Goal: Task Accomplishment & Management: Manage account settings

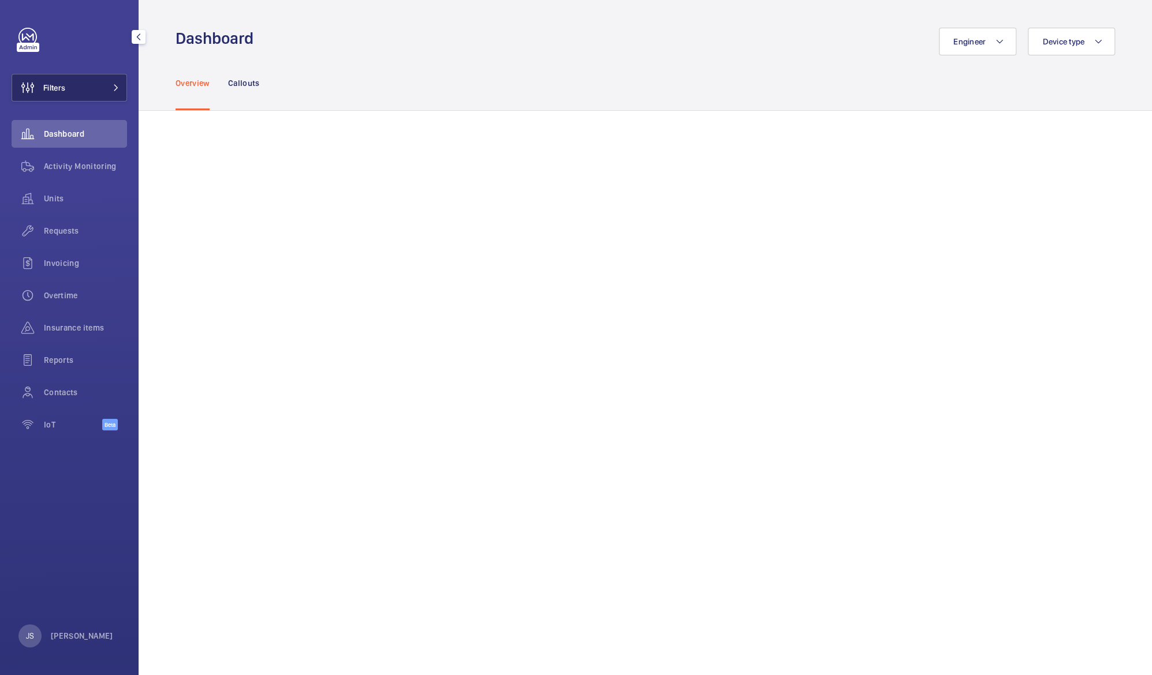
click at [79, 91] on button "Filters" at bounding box center [69, 88] width 115 height 28
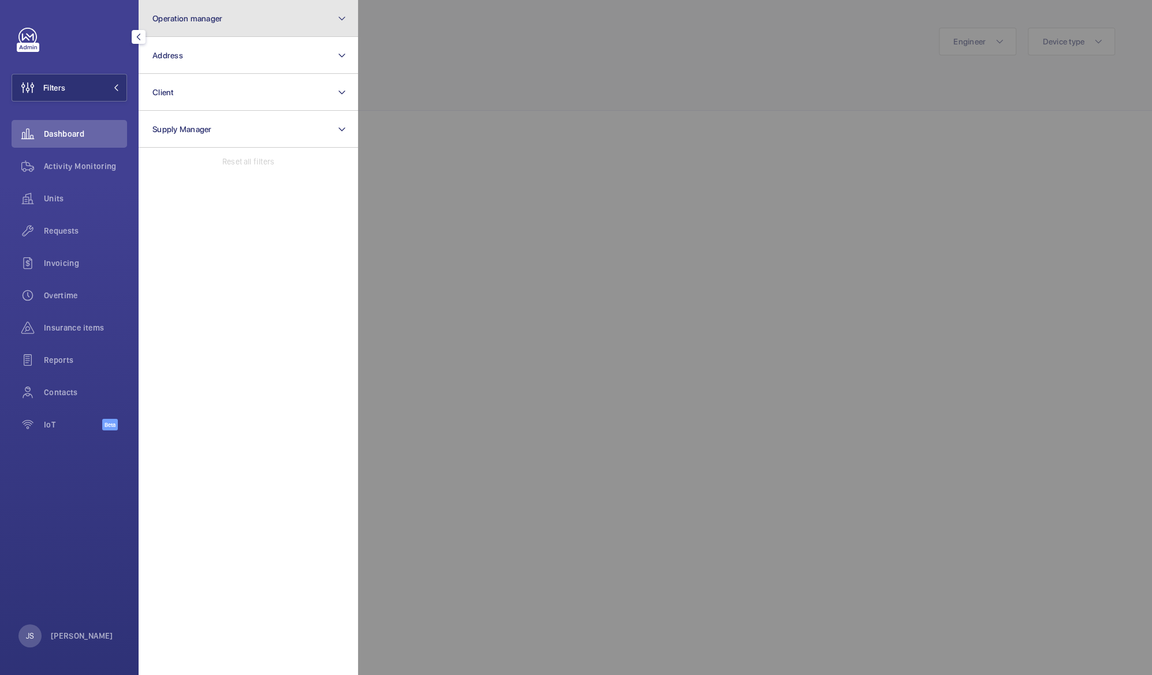
click at [182, 16] on span "Operation manager" at bounding box center [187, 18] width 70 height 9
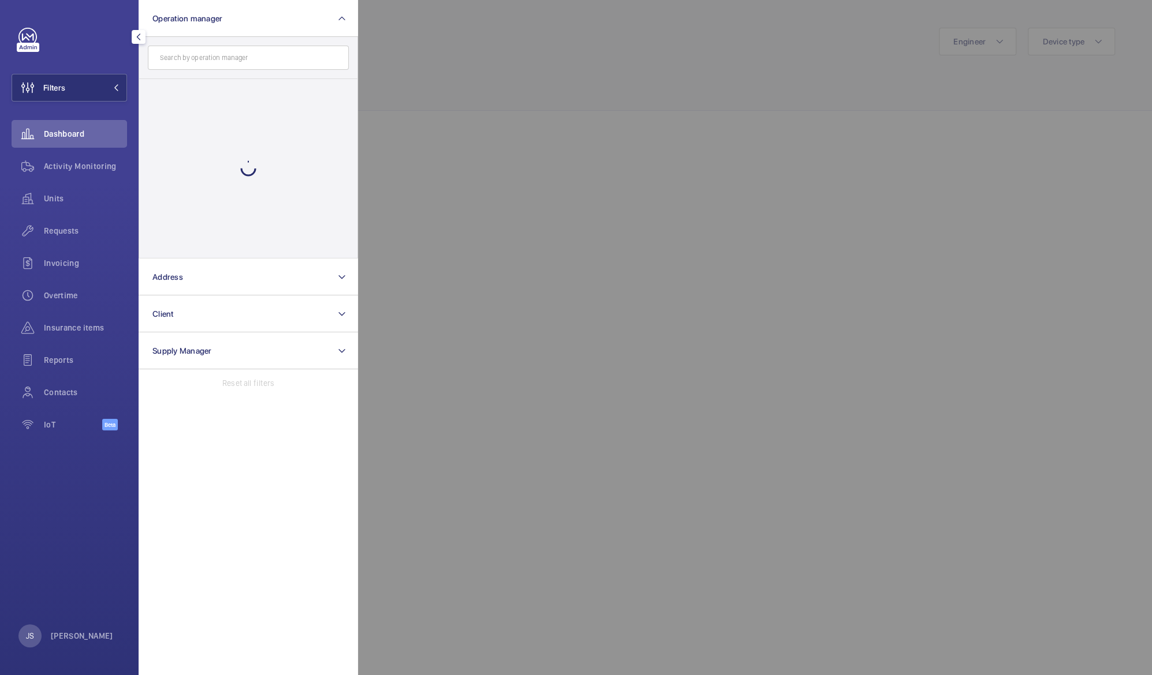
click at [170, 54] on input "text" at bounding box center [248, 58] width 201 height 24
click at [175, 122] on span "[PERSON_NAME]" at bounding box center [249, 121] width 159 height 12
click at [167, 122] on input "[PERSON_NAME]" at bounding box center [155, 120] width 23 height 23
checkbox input "true"
click at [491, 14] on div at bounding box center [934, 337] width 1152 height 675
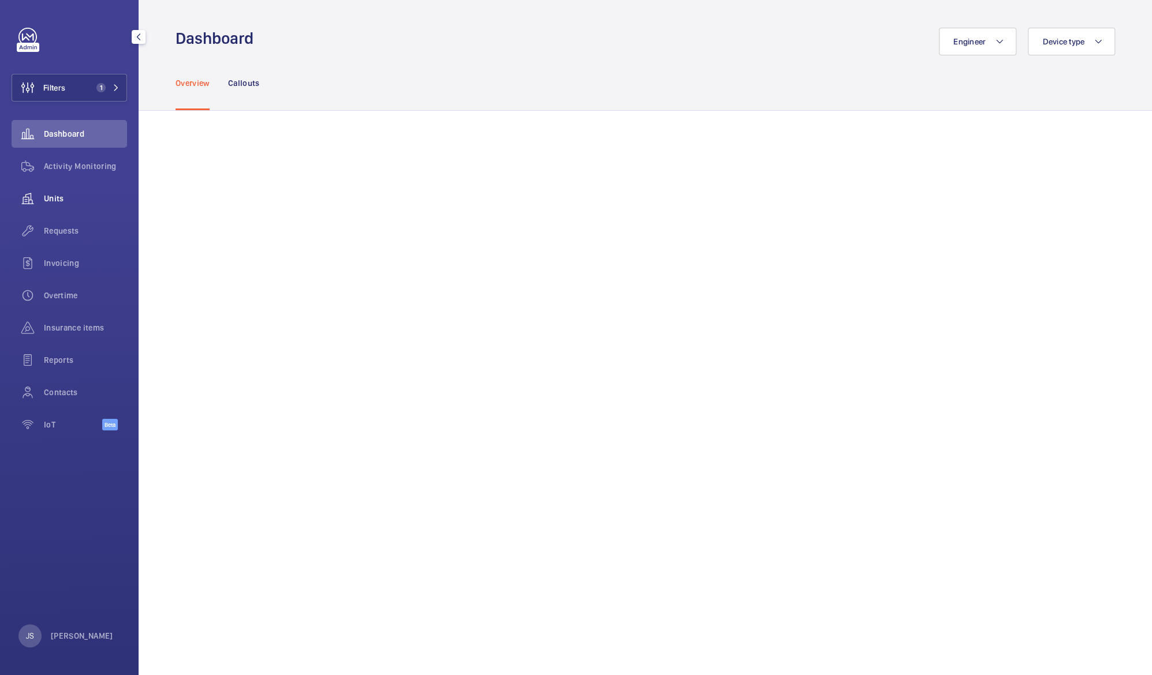
click at [44, 204] on span "Units" at bounding box center [85, 199] width 83 height 12
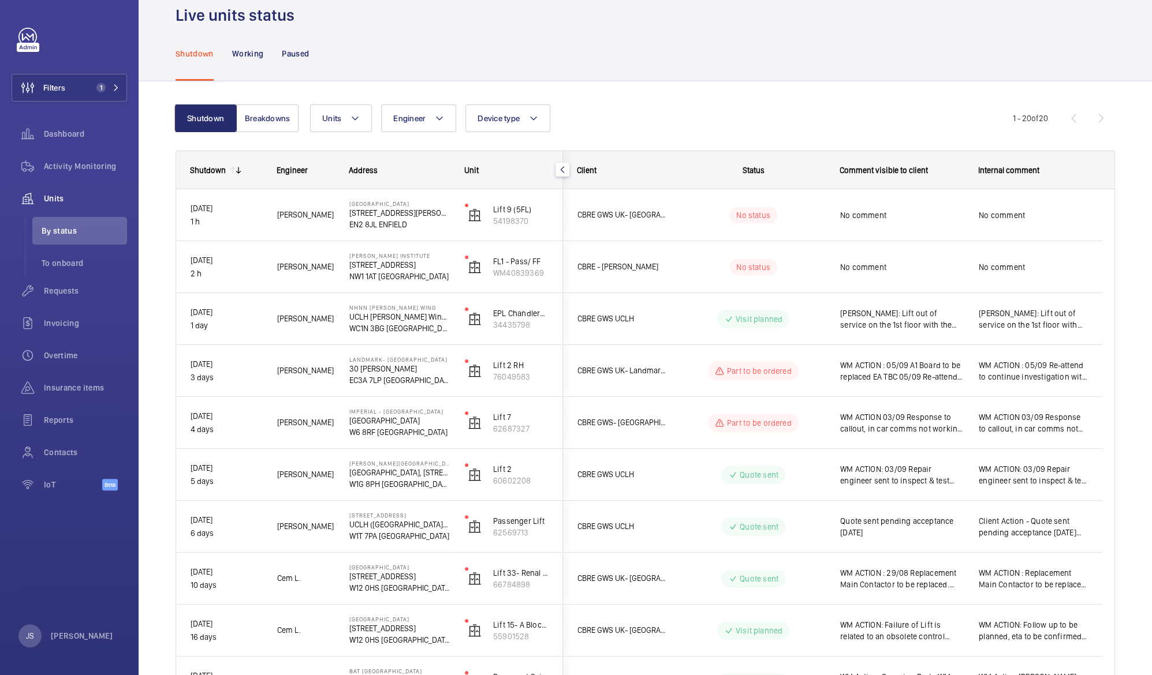
scroll to position [25, 0]
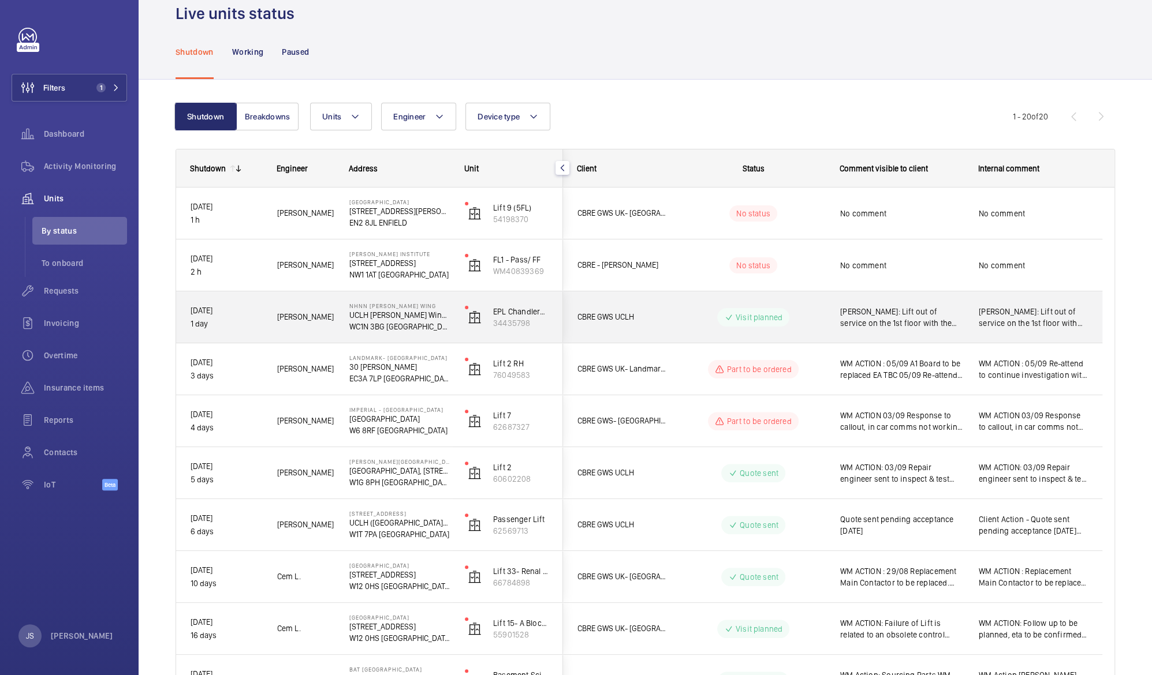
click at [906, 328] on div "[PERSON_NAME]: Lift out of service on the 1st floor with the doors jammed half …" at bounding box center [902, 317] width 124 height 27
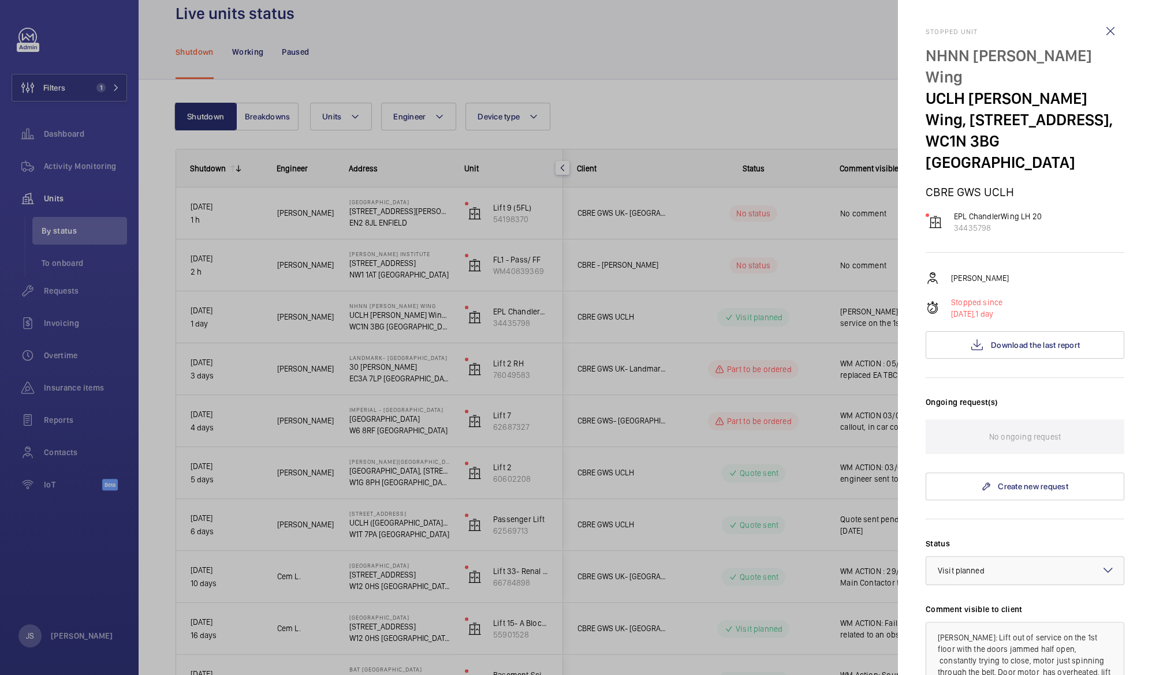
click at [906, 328] on div at bounding box center [576, 337] width 1152 height 675
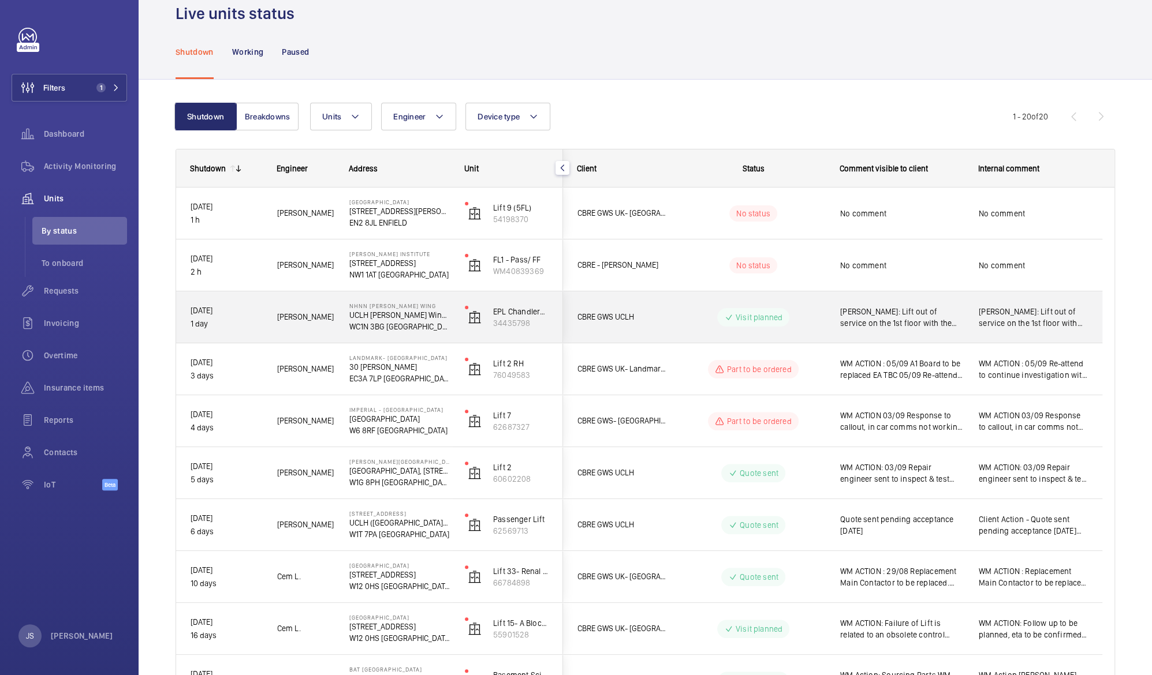
click at [906, 328] on span "[PERSON_NAME]: Lift out of service on the 1st floor with the doors jammed half …" at bounding box center [902, 317] width 124 height 23
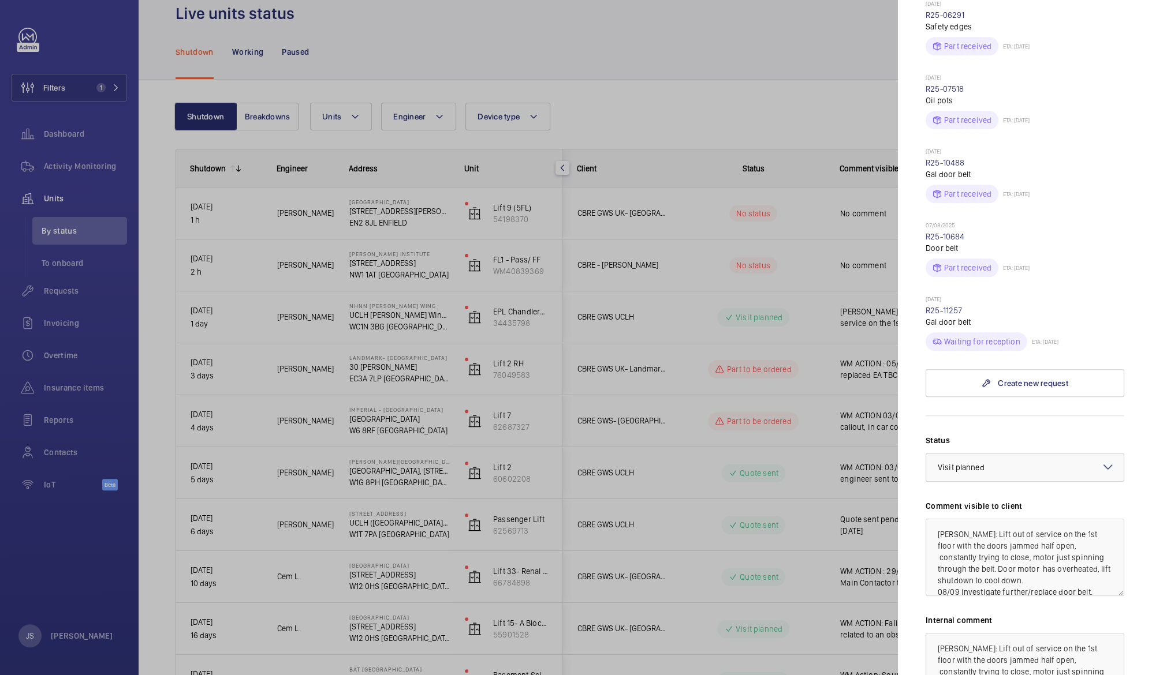
scroll to position [569, 0]
drag, startPoint x: 956, startPoint y: 505, endPoint x: 1027, endPoint y: 522, distance: 72.5
click at [1027, 522] on textarea "[PERSON_NAME]: Lift out of service on the 1st floor with the doors jammed half …" at bounding box center [1024, 555] width 199 height 77
drag, startPoint x: 932, startPoint y: 494, endPoint x: 1115, endPoint y: 532, distance: 186.5
click at [1115, 532] on mat-sidenav "Stopped unit NHNN [PERSON_NAME][GEOGRAPHIC_DATA][PERSON_NAME], [STREET_ADDRESS]…" at bounding box center [1025, 337] width 254 height 675
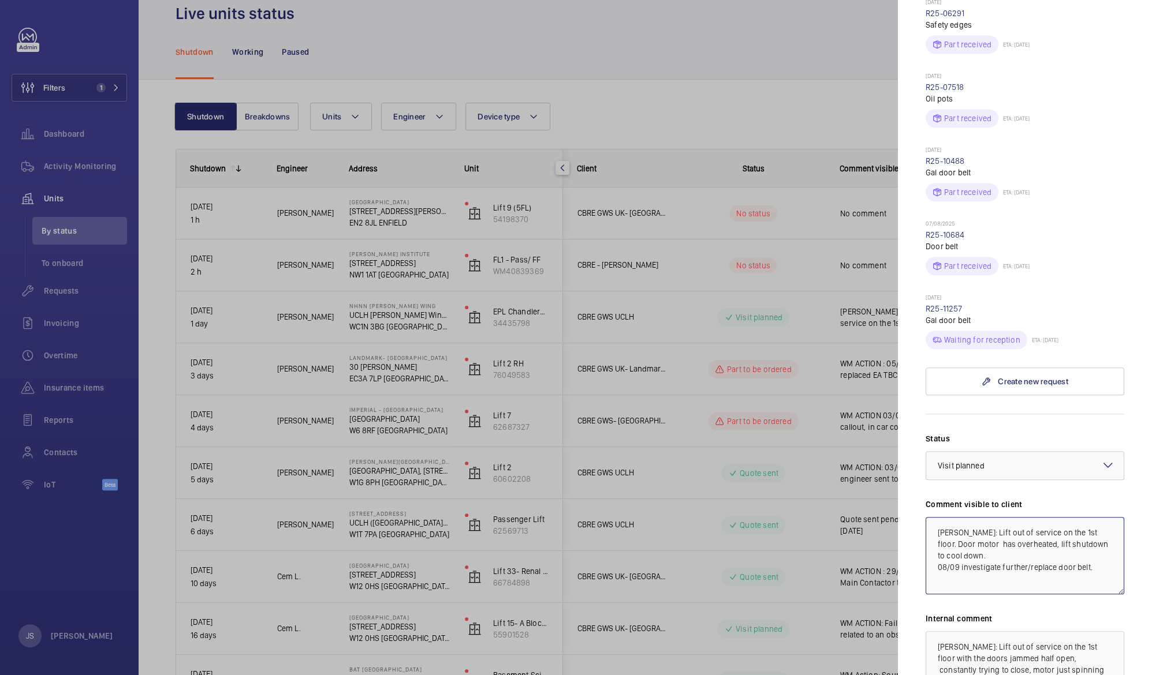
type textarea "[PERSON_NAME]: Lift out of service on the 1st floor. Door motor has overheated,…"
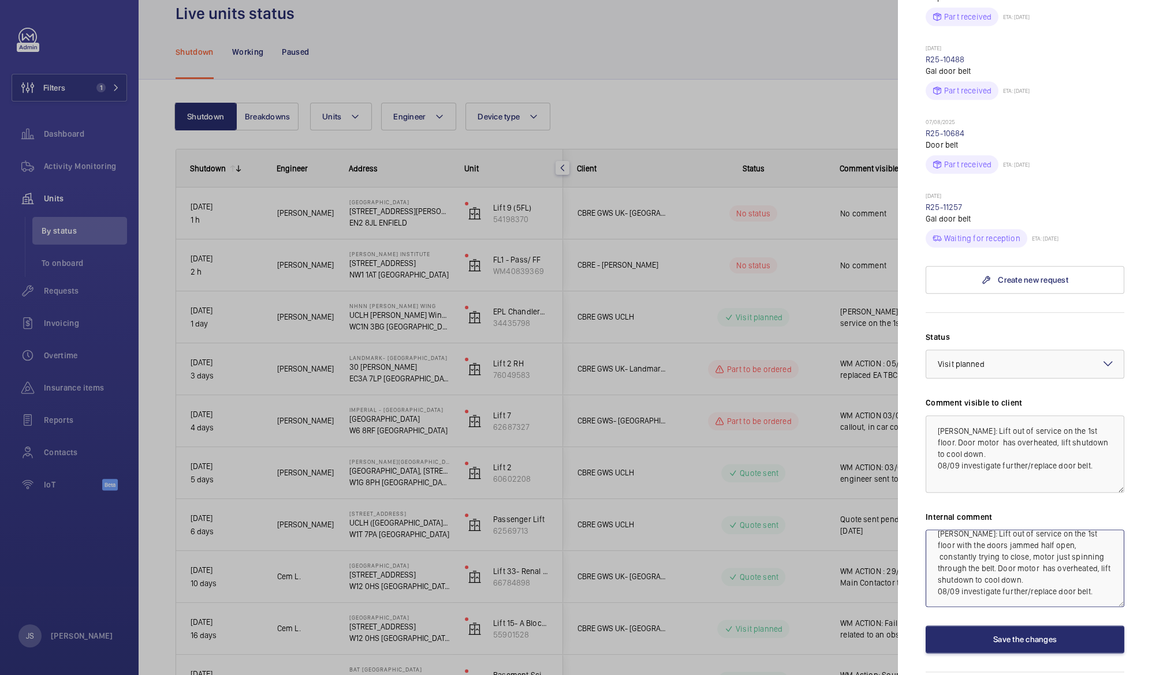
drag, startPoint x: 935, startPoint y: 604, endPoint x: 1068, endPoint y: 566, distance: 138.5
click at [1068, 566] on div "Status Select a status × Visit planned × Comment visible to client [PERSON_NAME…" at bounding box center [1024, 492] width 199 height 322
click at [1011, 547] on textarea "[PERSON_NAME]: Lift out of service on the 1st floor with the doors jammed half …" at bounding box center [1024, 568] width 199 height 77
drag, startPoint x: 1093, startPoint y: 550, endPoint x: 839, endPoint y: 406, distance: 291.5
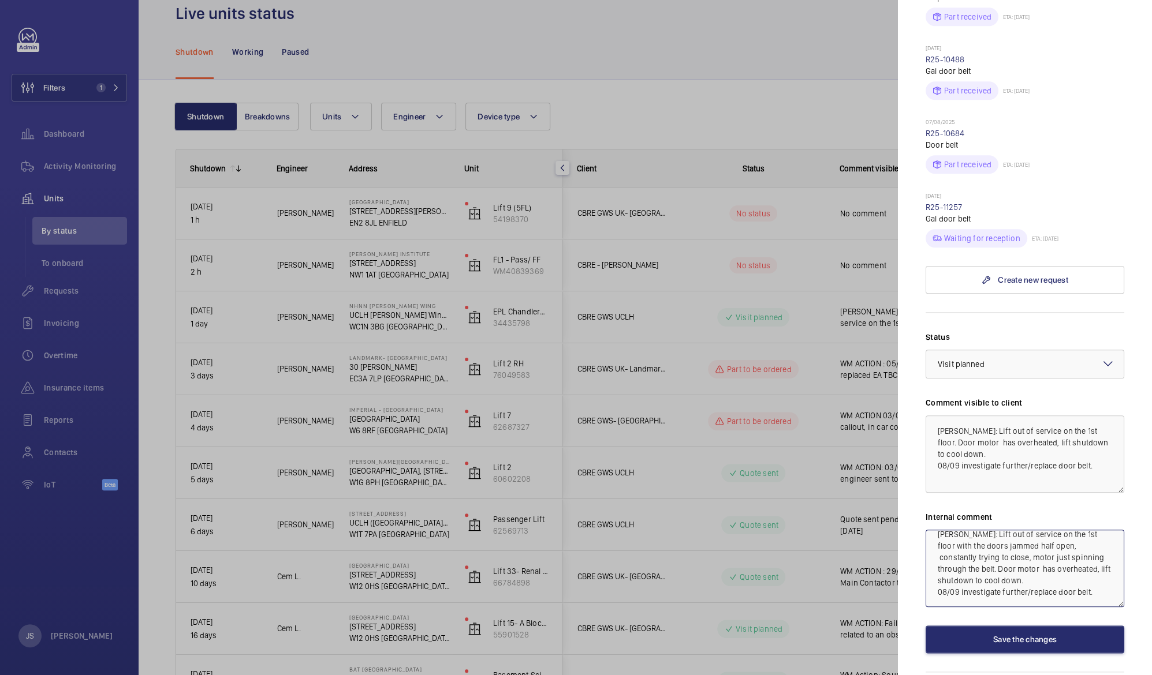
click at [839, 406] on mat-sidenav-container "Filters 1 Dashboard Activity Monitoring Units By status To onboard Requests Inv…" at bounding box center [576, 337] width 1152 height 675
paste textarea
type textarea "[PERSON_NAME]: Lift out of service on the 1st floor. Door motor has overheated,…"
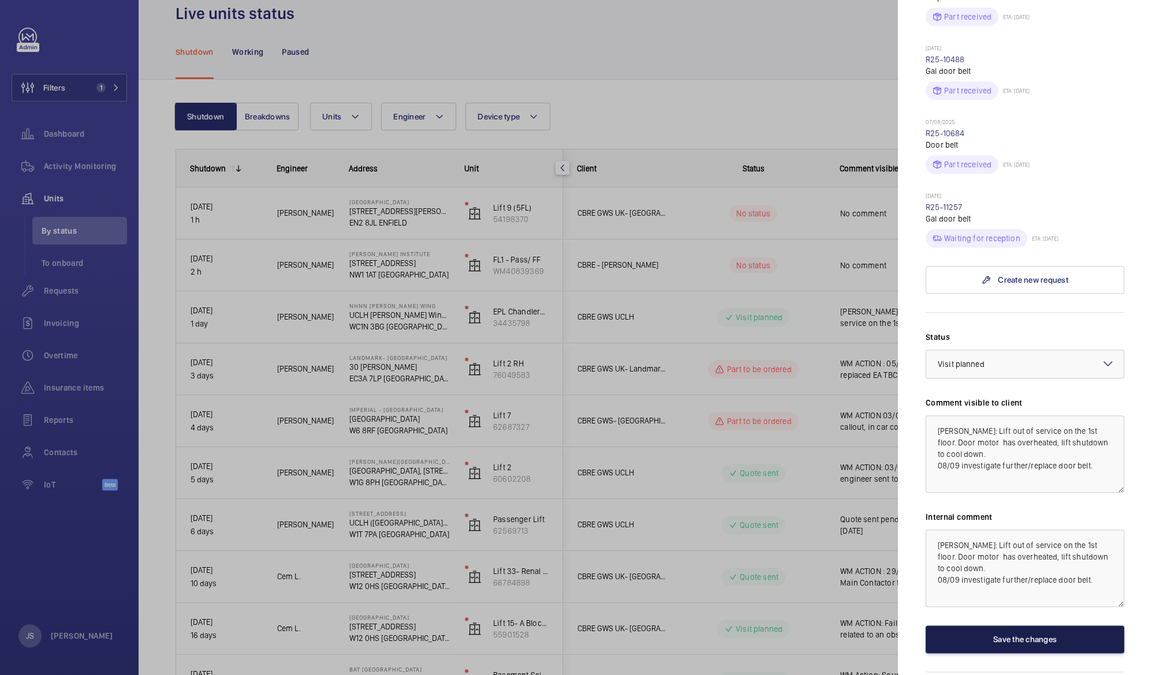
click at [971, 626] on button "Save the changes" at bounding box center [1024, 640] width 199 height 28
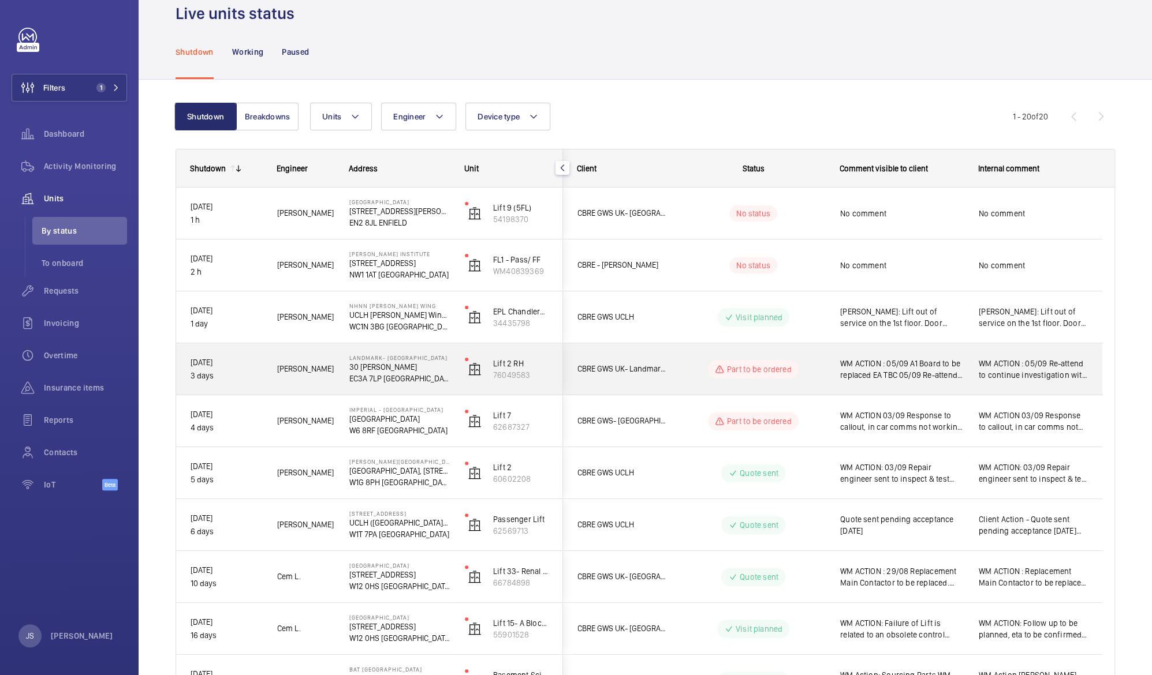
click at [869, 371] on span "WM ACTION : 05/09 A1 Board to be replaced EA TBC 05/09 Re-attend to continue in…" at bounding box center [902, 369] width 124 height 23
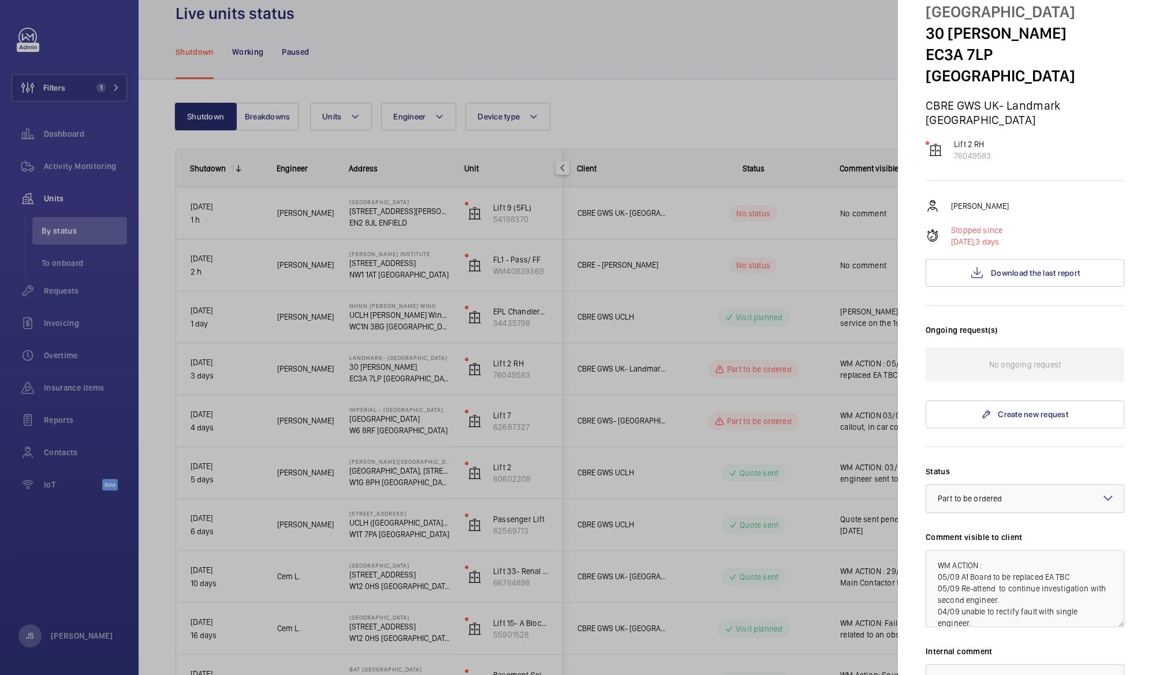
scroll to position [66, 0]
click at [1025, 268] on span "Download the last report" at bounding box center [1035, 272] width 89 height 9
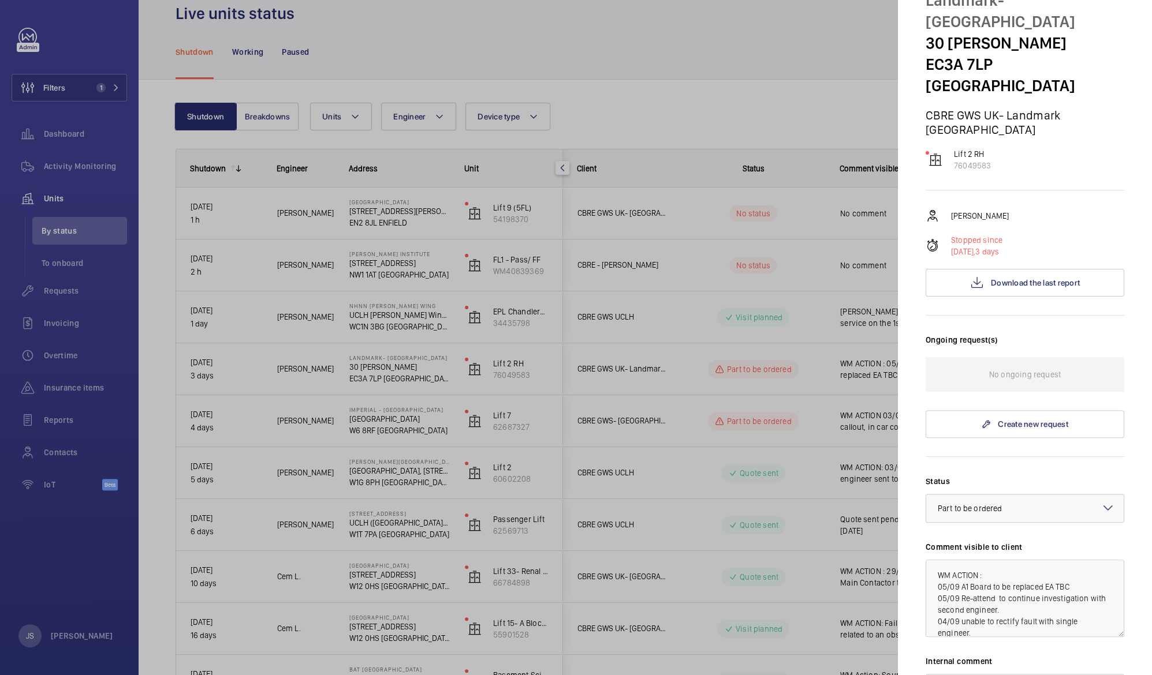
scroll to position [55, 0]
click at [970, 149] on p "Lift 2 RH" at bounding box center [972, 155] width 37 height 12
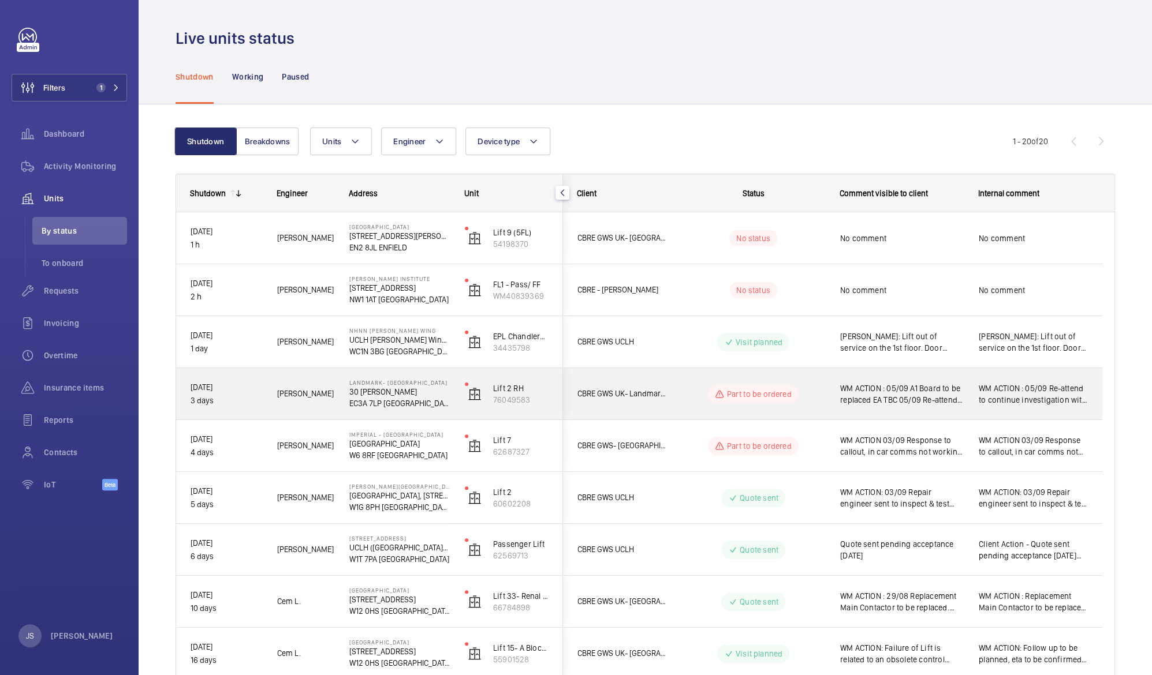
click at [906, 394] on span "WM ACTION : 05/09 A1 Board to be replaced EA TBC 05/09 Re-attend to continue in…" at bounding box center [902, 394] width 124 height 23
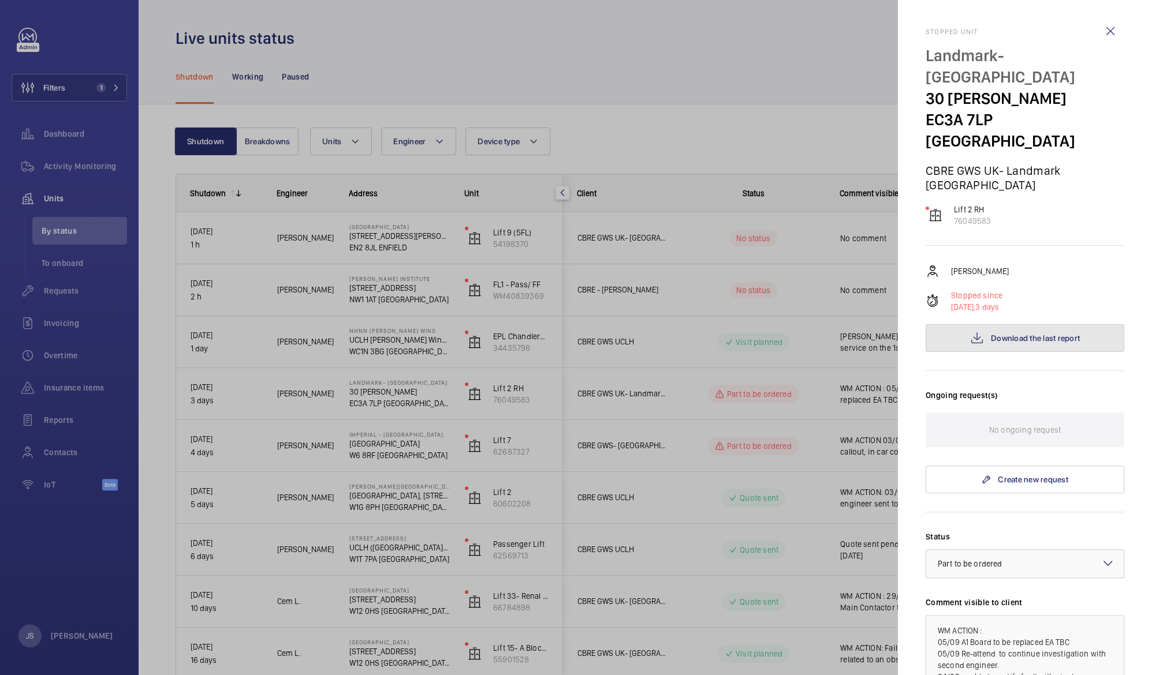
click at [1007, 334] on span "Download the last report" at bounding box center [1035, 338] width 89 height 9
click at [1098, 33] on wm-front-icon-button at bounding box center [1110, 31] width 28 height 28
